Goal: Information Seeking & Learning: Learn about a topic

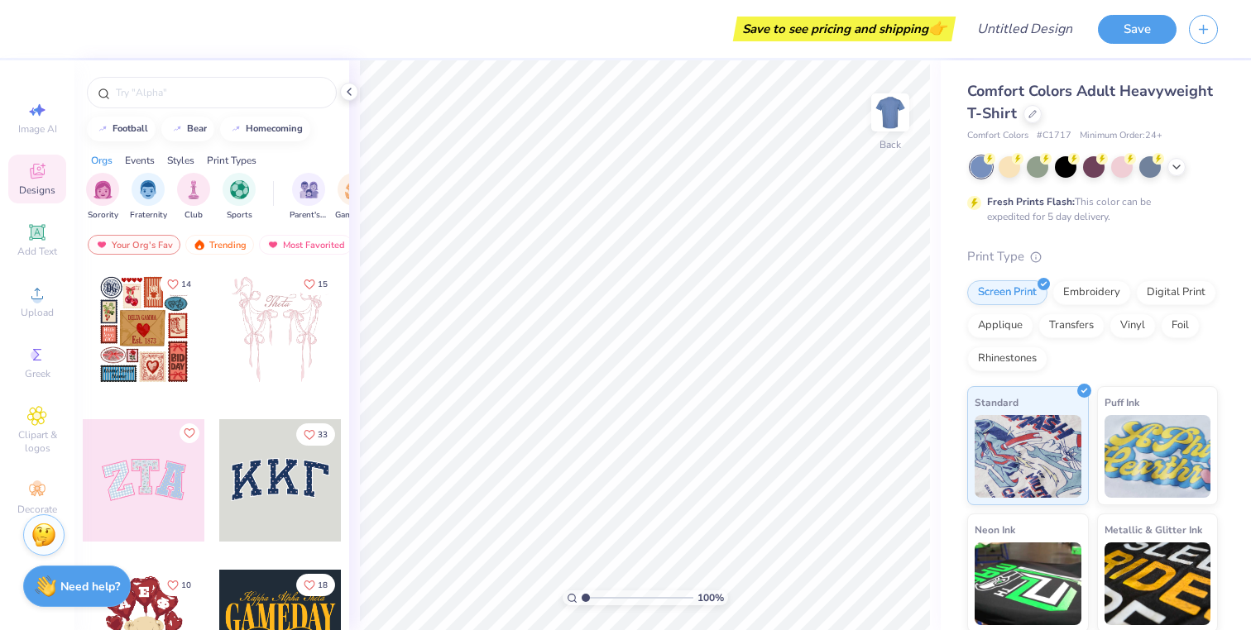
click at [34, 179] on icon at bounding box center [37, 171] width 20 height 20
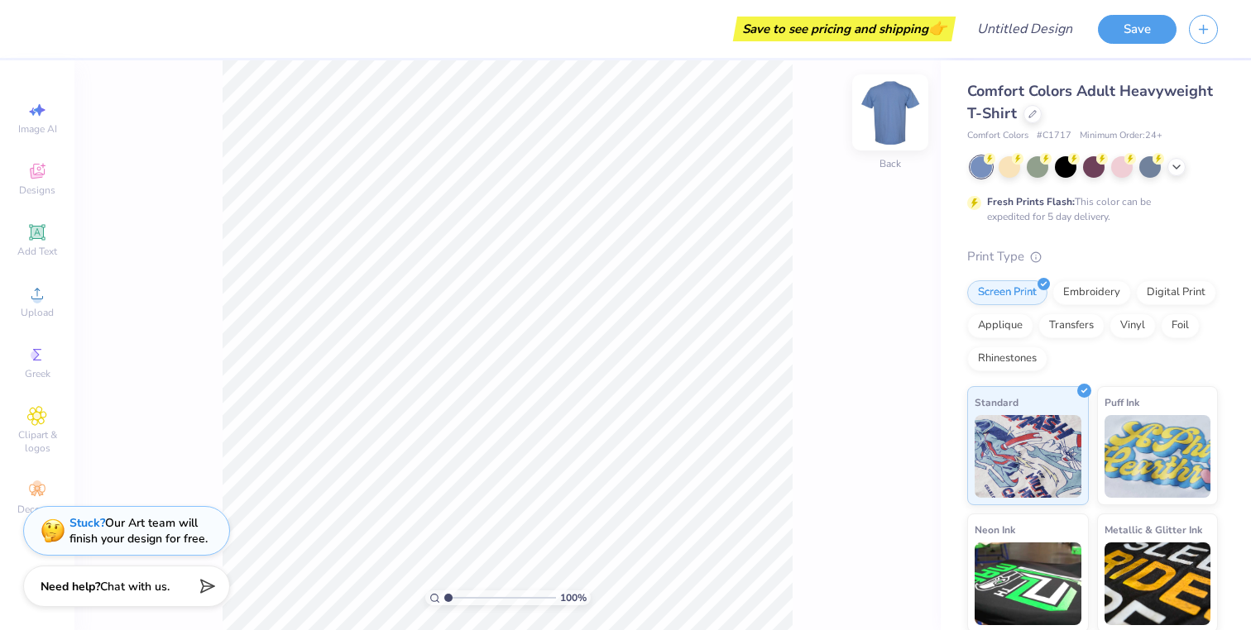
click at [889, 122] on img at bounding box center [890, 112] width 66 height 66
click at [891, 98] on img at bounding box center [890, 112] width 66 height 66
click at [905, 113] on img at bounding box center [890, 112] width 66 height 66
click at [889, 116] on img at bounding box center [890, 112] width 66 height 66
click at [1059, 169] on div at bounding box center [1066, 166] width 22 height 22
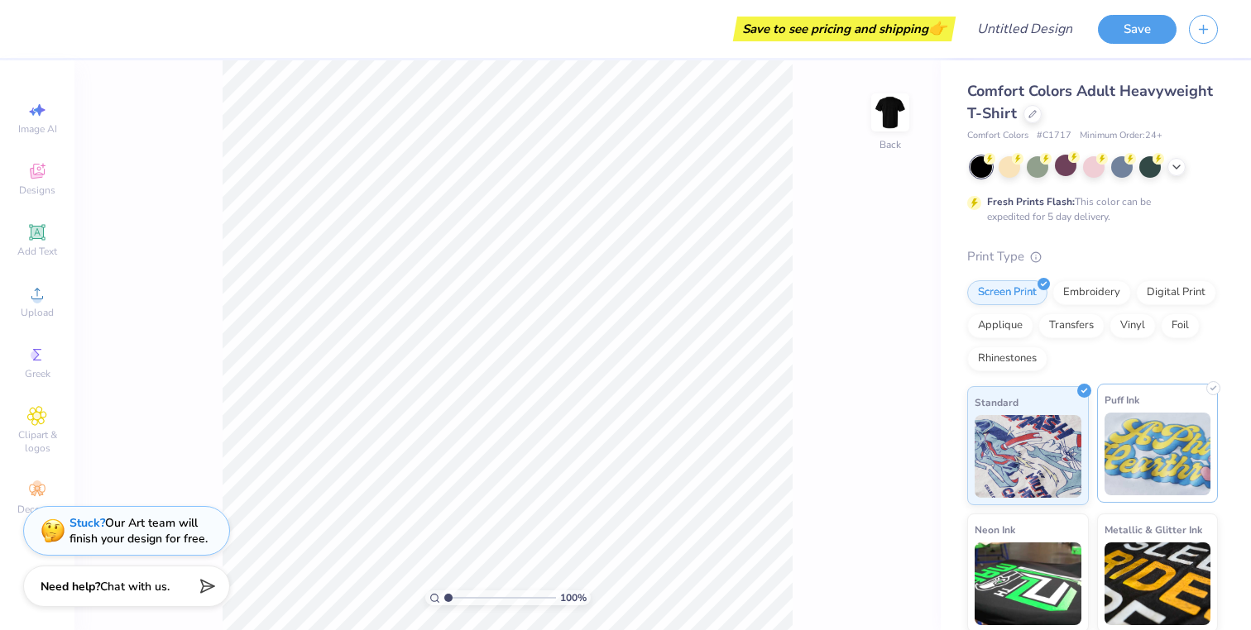
click at [1143, 454] on img at bounding box center [1158, 454] width 107 height 83
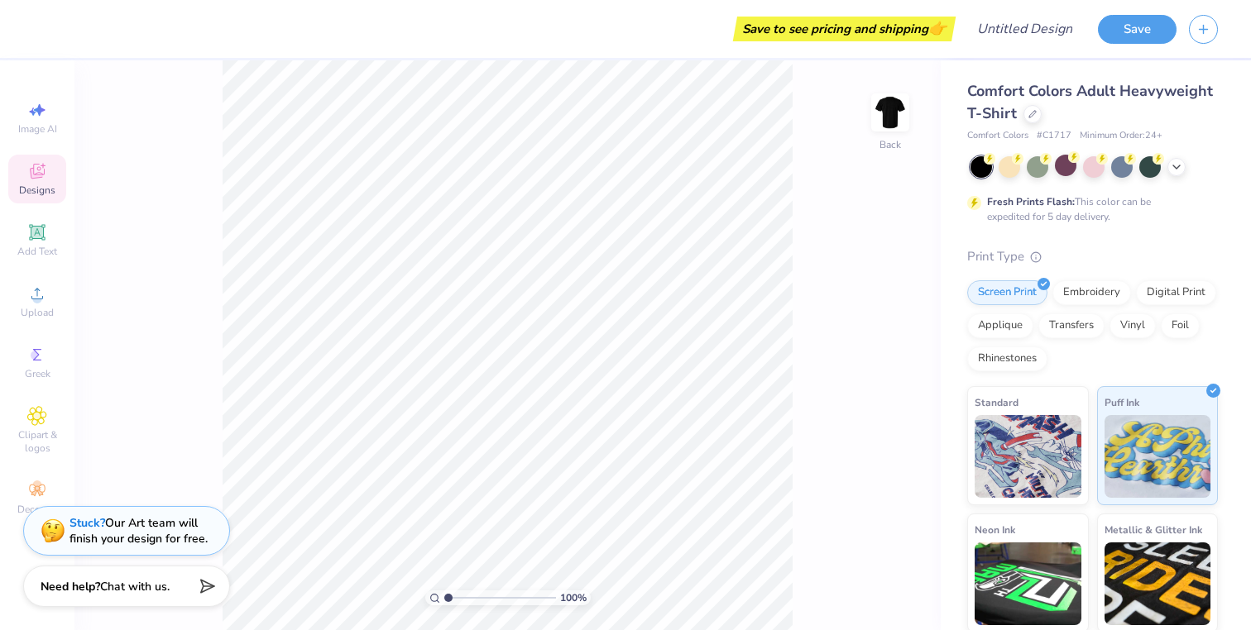
click at [41, 182] on div "Designs" at bounding box center [37, 179] width 58 height 49
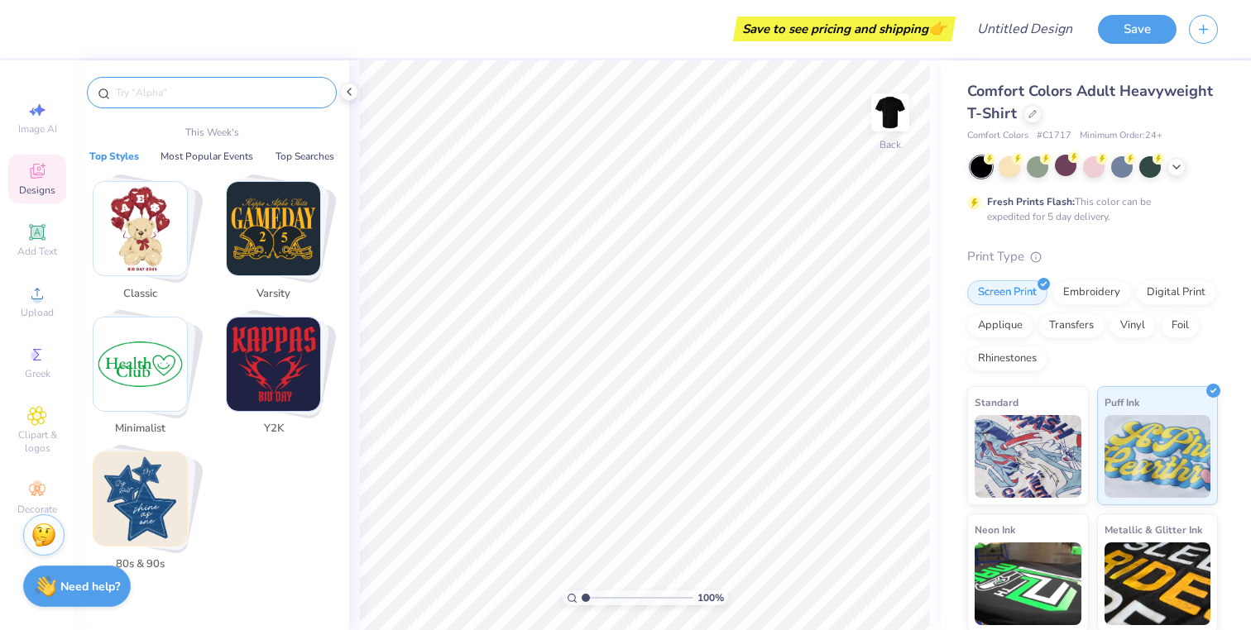
click at [194, 97] on input "text" at bounding box center [220, 92] width 212 height 17
click at [303, 153] on button "Top Searches" at bounding box center [305, 156] width 69 height 17
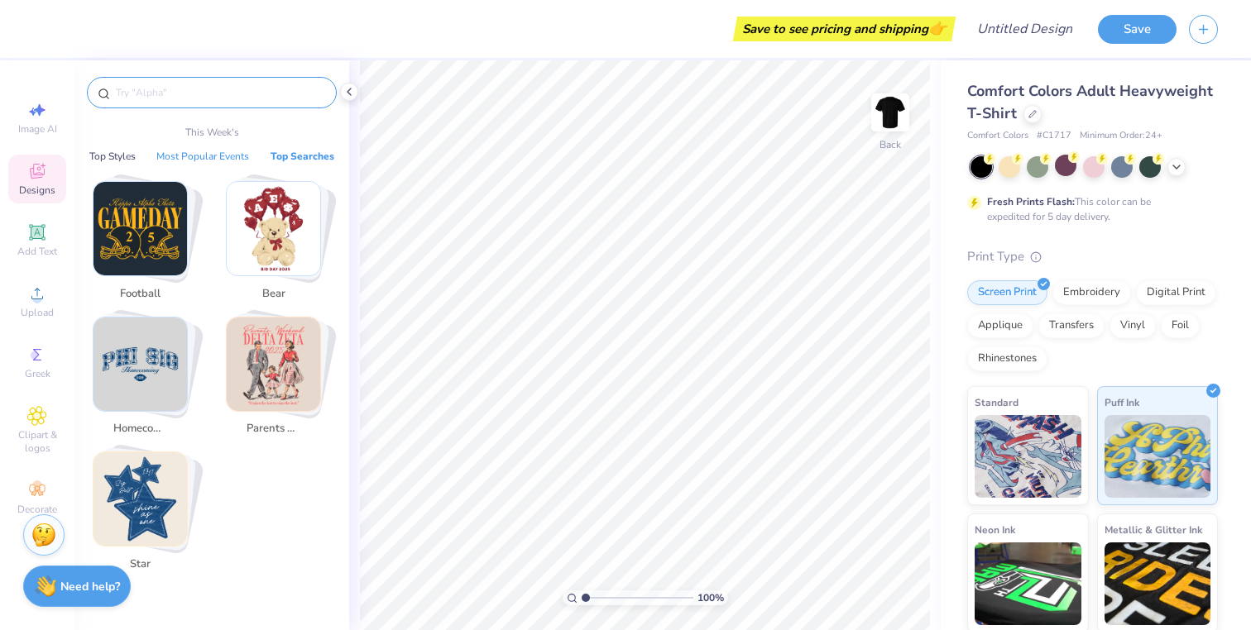
click at [210, 163] on button "Most Popular Events" at bounding box center [202, 156] width 103 height 17
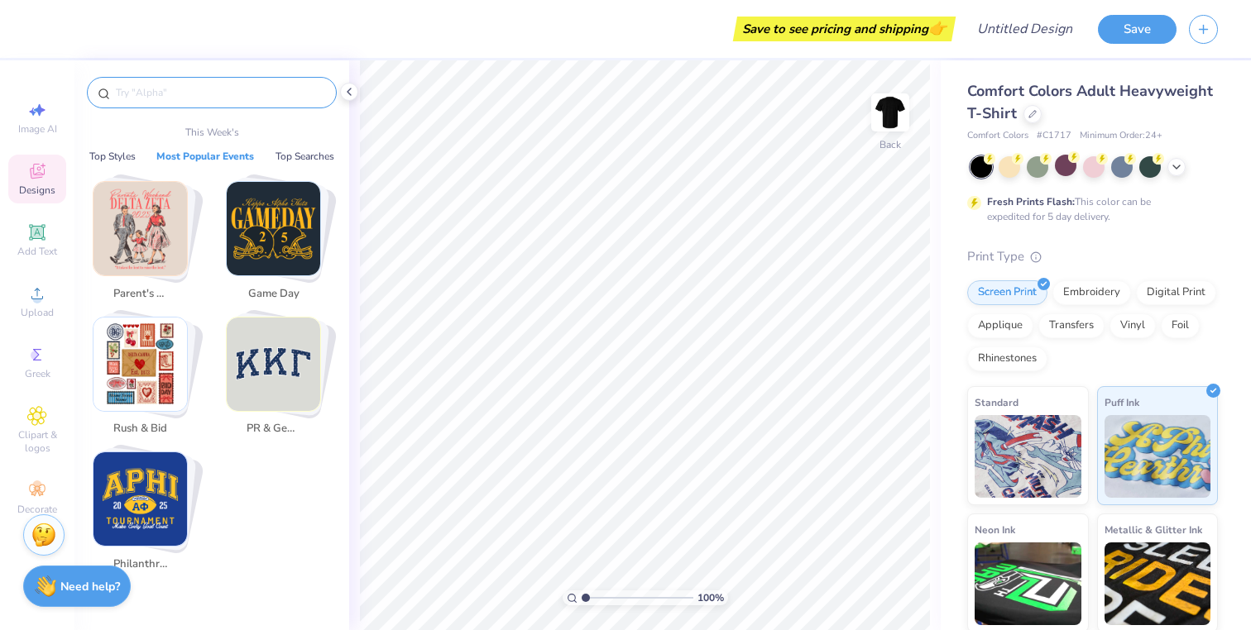
click at [124, 165] on div "Parent's Weekend Game Day Rush & Bid PR & General Philanthropy" at bounding box center [212, 405] width 258 height 481
click at [230, 132] on p "This Week's" at bounding box center [212, 132] width 54 height 15
click at [254, 93] on input "text" at bounding box center [220, 92] width 212 height 17
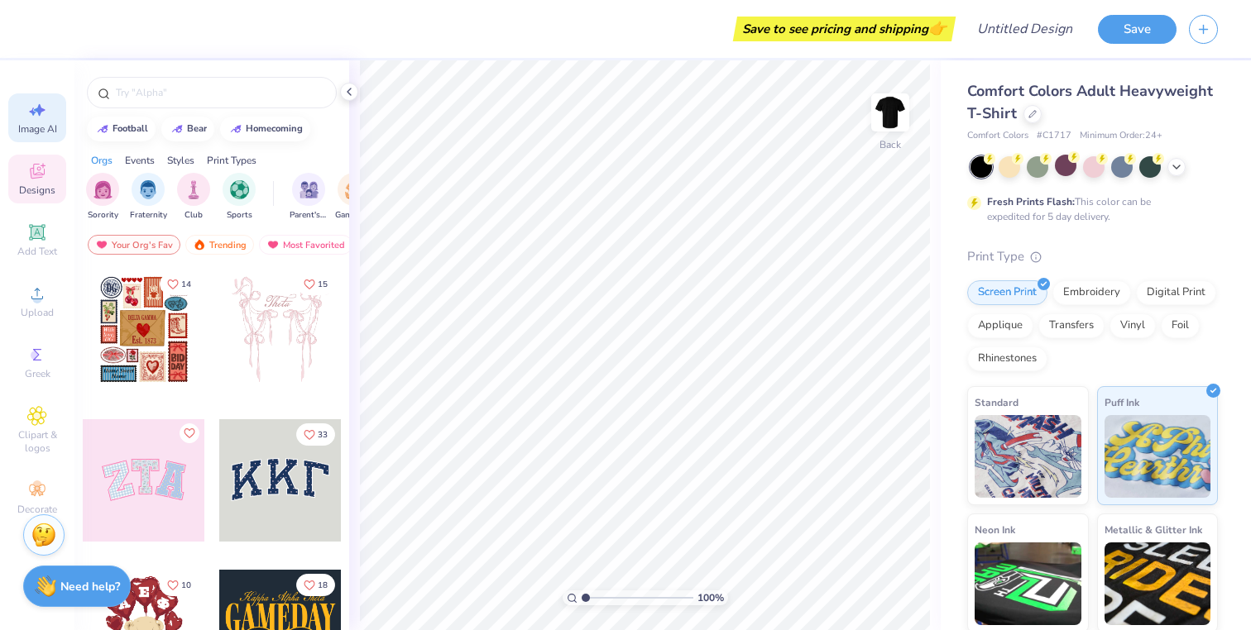
click at [56, 120] on div "Image AI" at bounding box center [37, 117] width 58 height 49
select select "4"
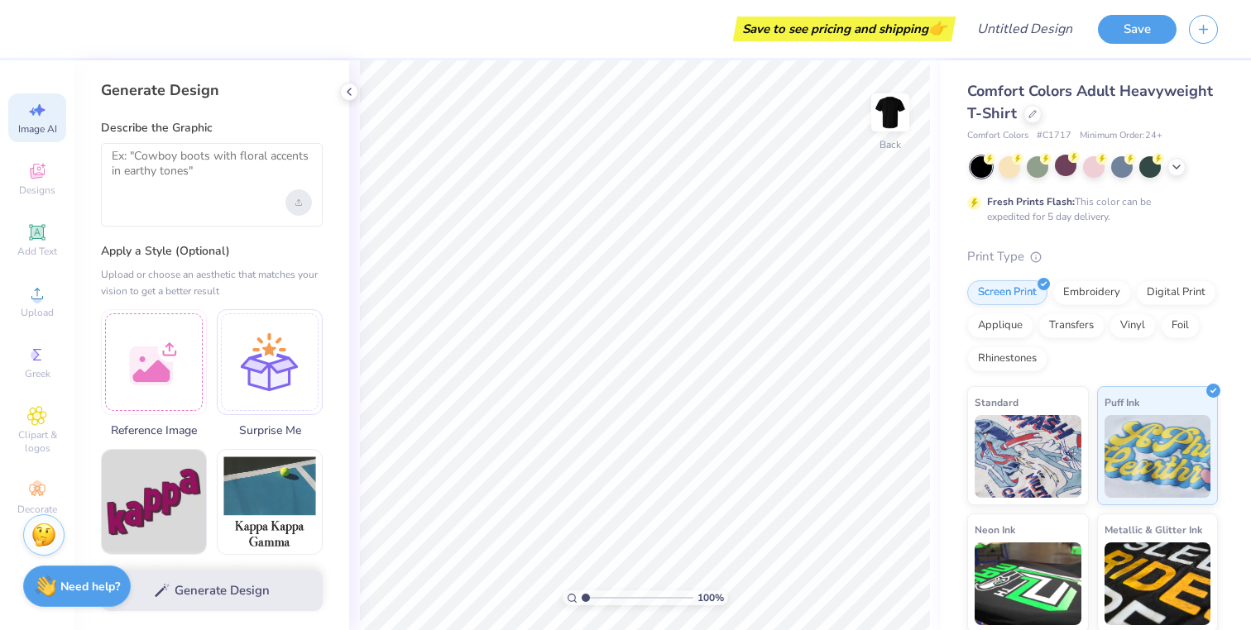
click at [290, 207] on div "Upload image" at bounding box center [298, 202] width 26 height 26
